Goal: Task Accomplishment & Management: Manage account settings

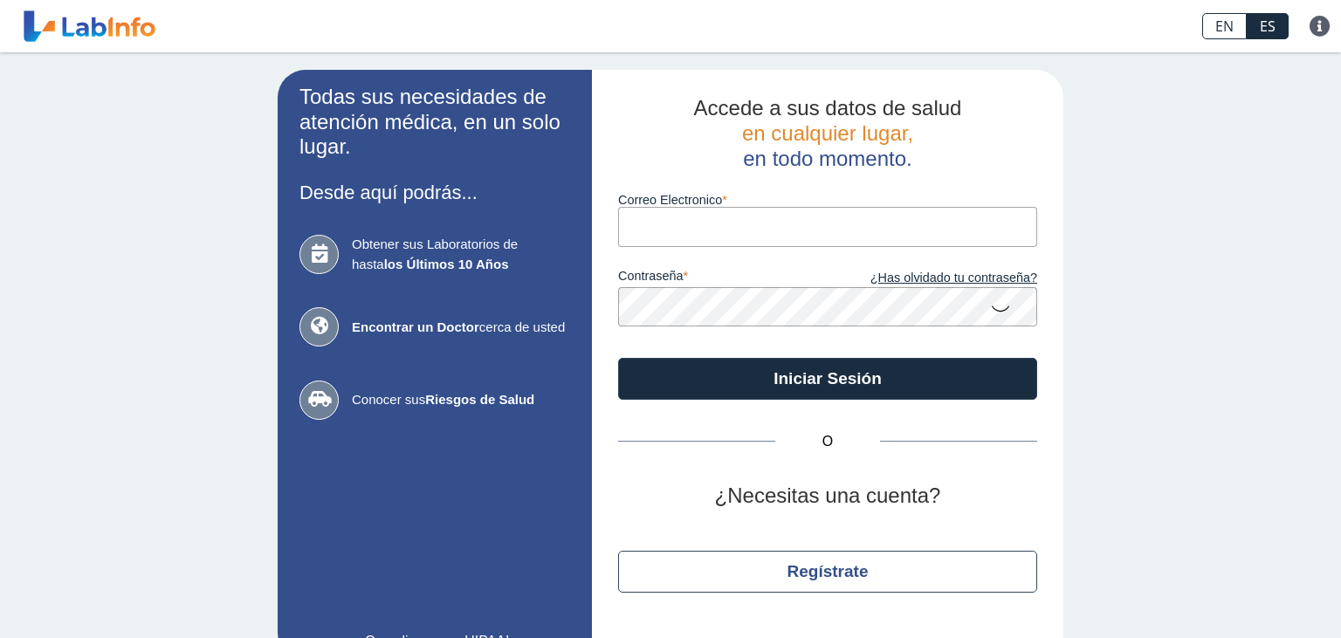
click at [780, 243] on input "Correo Electronico" at bounding box center [827, 226] width 419 height 39
click at [810, 227] on input "Correo Electronico" at bounding box center [827, 226] width 419 height 39
type input "l"
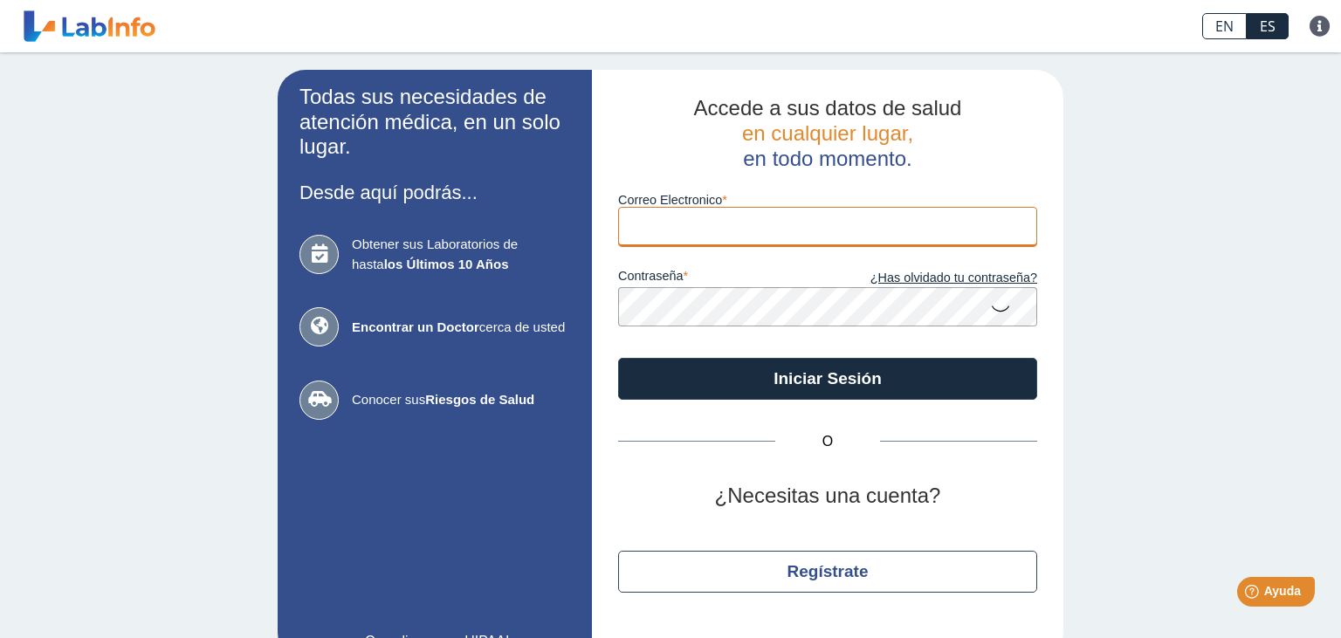
click at [798, 230] on input "Correo Electronico" at bounding box center [827, 226] width 419 height 39
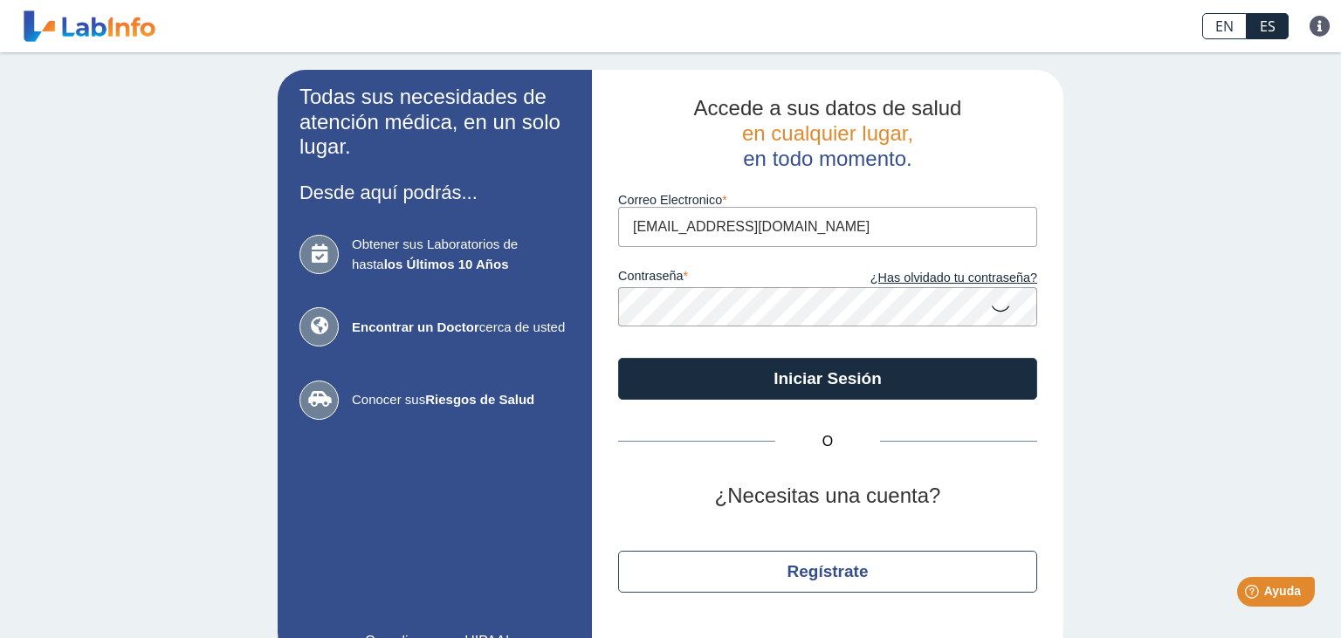
type input "[EMAIL_ADDRESS][DOMAIN_NAME]"
click at [948, 281] on link "¿Has olvidado tu contraseña?" at bounding box center [933, 278] width 210 height 19
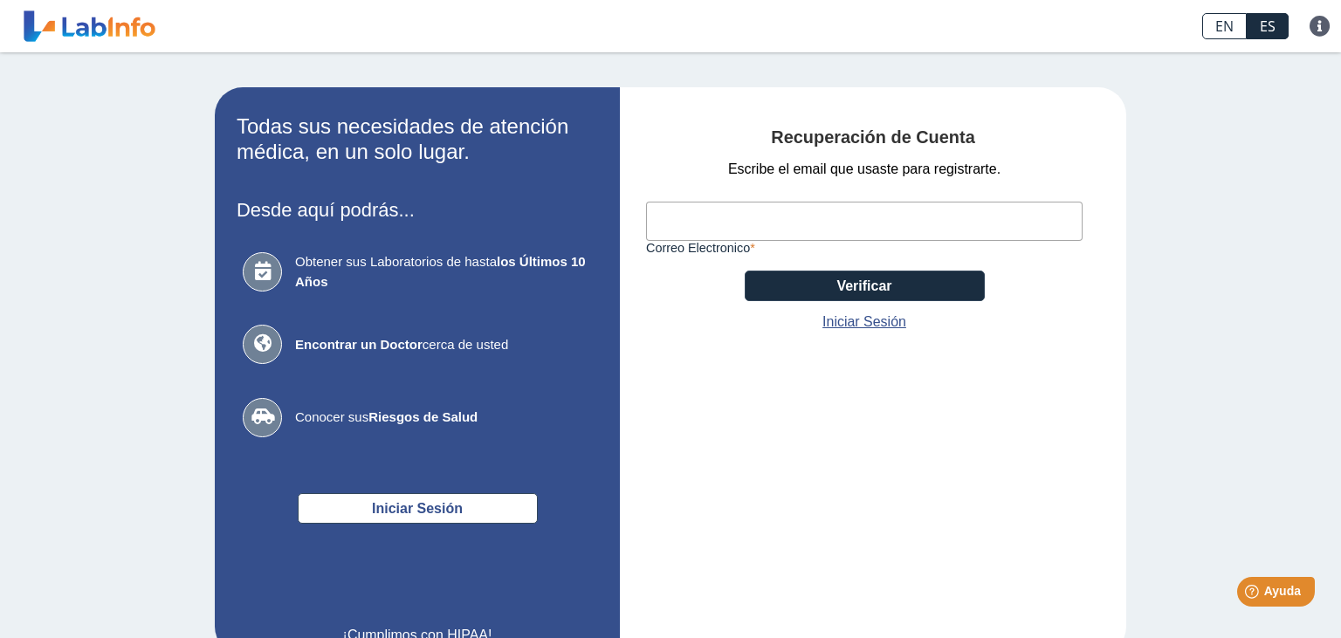
click at [798, 225] on input "Correo Electronico" at bounding box center [864, 221] width 437 height 39
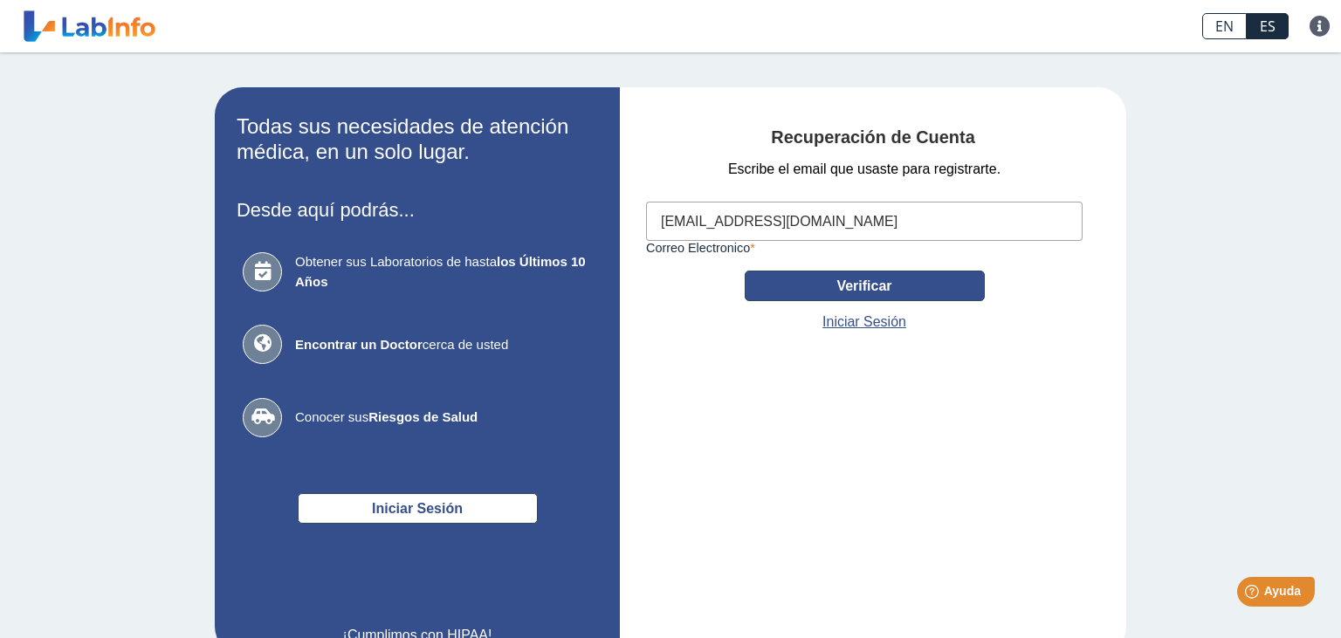
type input "[EMAIL_ADDRESS][DOMAIN_NAME]"
click at [881, 282] on button "Verificar" at bounding box center [865, 286] width 240 height 31
